Goal: Task Accomplishment & Management: Use online tool/utility

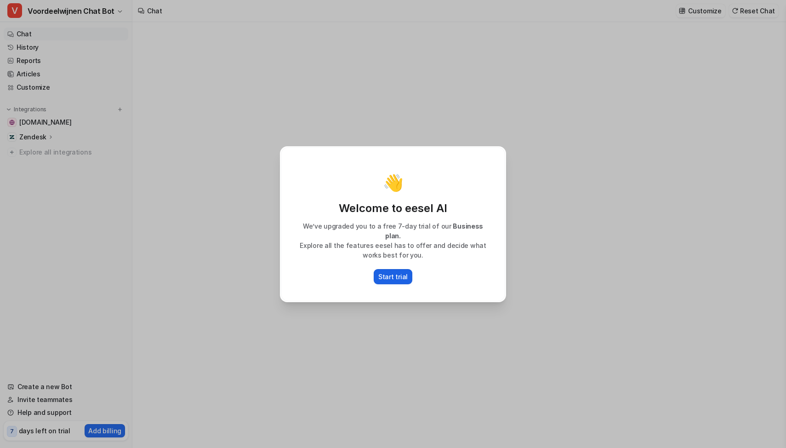
type textarea "**********"
click at [393, 273] on p "Start trial" at bounding box center [392, 277] width 29 height 10
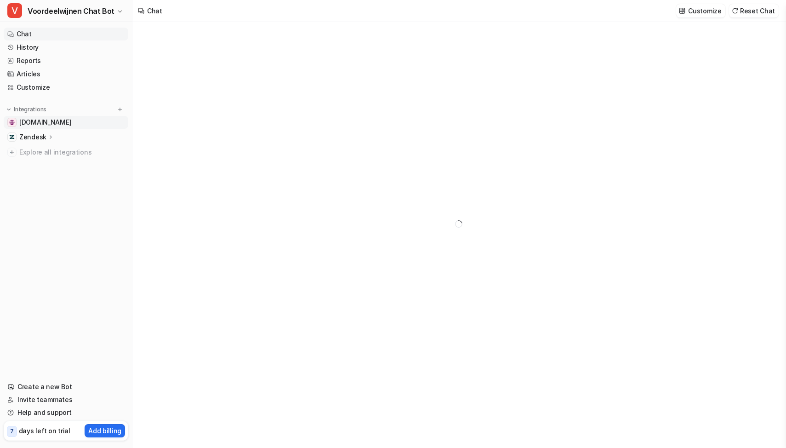
click at [71, 122] on span "www.voordeelwijnen.nl" at bounding box center [45, 122] width 52 height 9
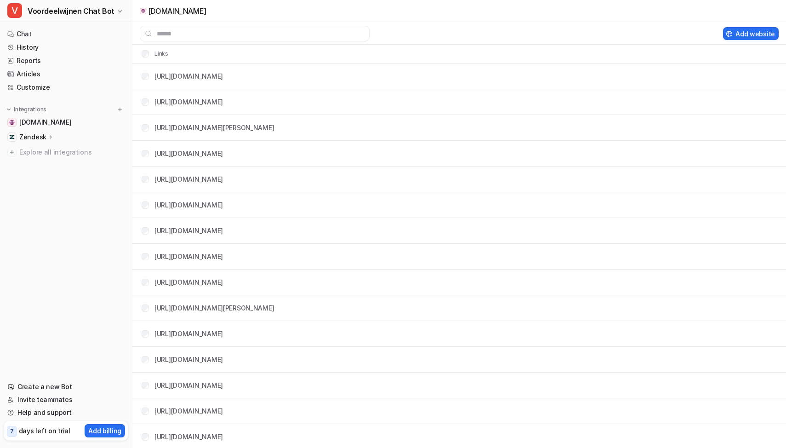
click at [35, 138] on p "Zendesk" at bounding box center [32, 136] width 27 height 9
click at [117, 9] on icon "button" at bounding box center [120, 12] width 6 height 6
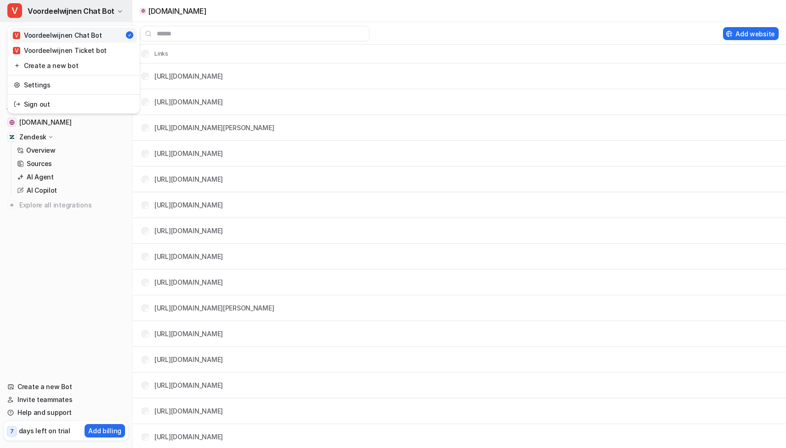
click at [117, 9] on icon "button" at bounding box center [120, 12] width 6 height 6
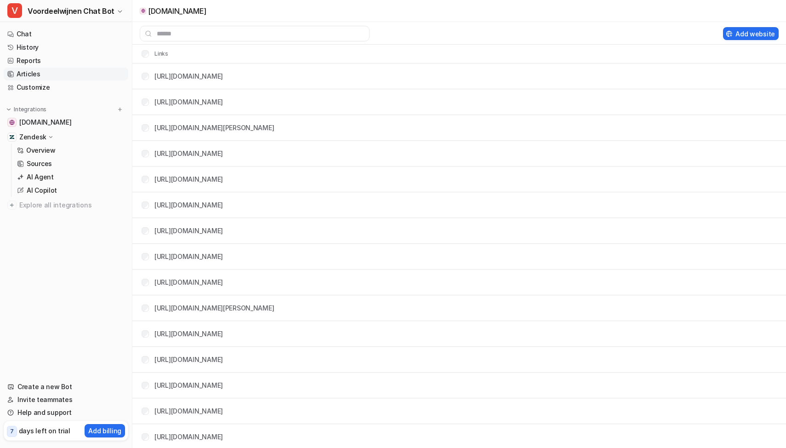
click at [38, 74] on link "Articles" at bounding box center [66, 74] width 125 height 13
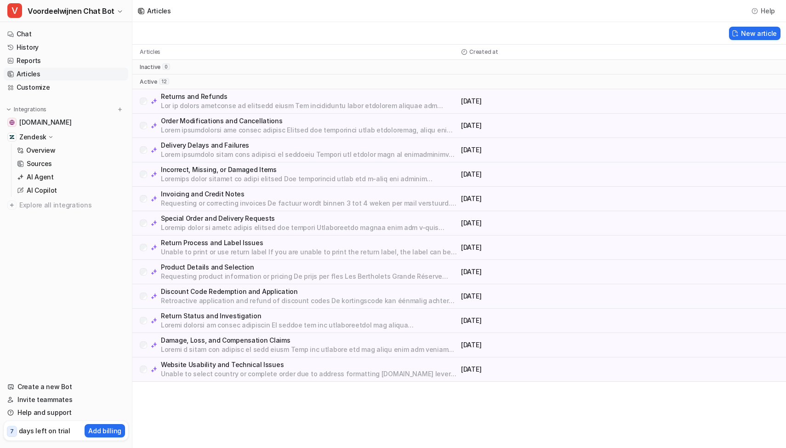
click at [219, 102] on p at bounding box center [309, 105] width 296 height 9
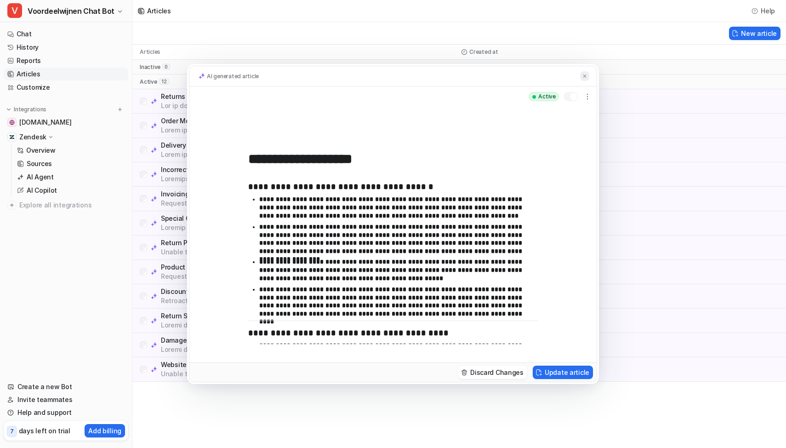
click at [584, 75] on img at bounding box center [585, 76] width 6 height 6
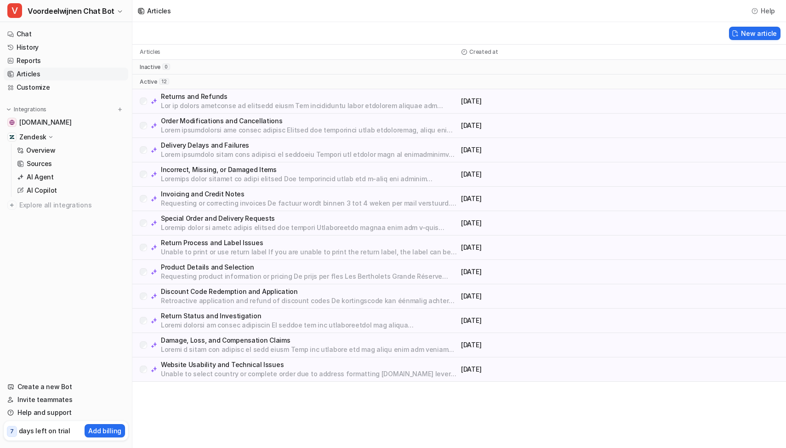
click at [65, 277] on nav "Chat History Reports Articles Customize Integrations www.voordeelwijnen.nl Zend…" at bounding box center [66, 198] width 132 height 349
click at [53, 86] on link "Customize" at bounding box center [66, 87] width 125 height 13
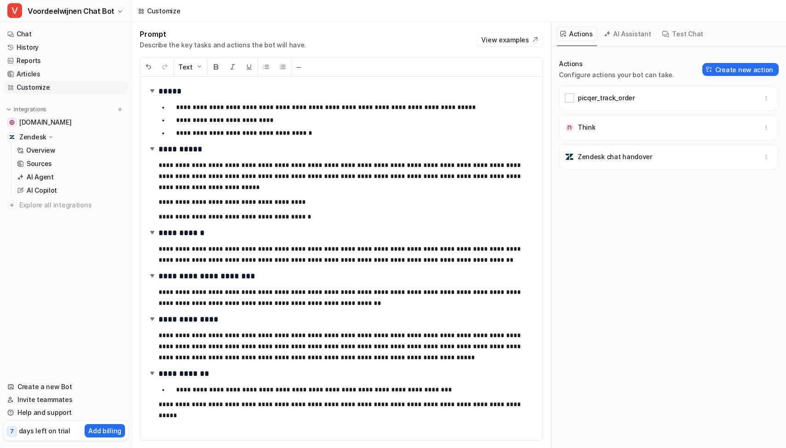
click at [41, 88] on link "Customize" at bounding box center [66, 87] width 125 height 13
